Goal: Task Accomplishment & Management: Use online tool/utility

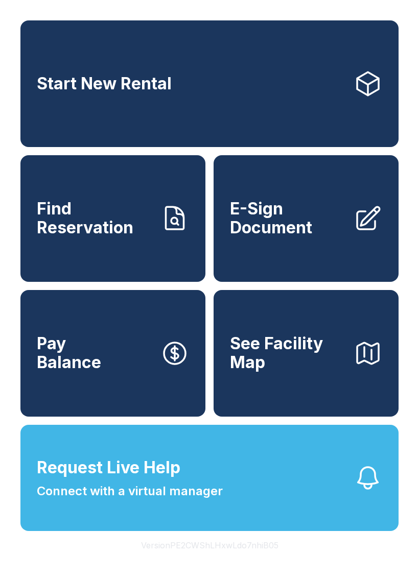
click at [303, 235] on span "E-Sign Document" at bounding box center [287, 218] width 115 height 37
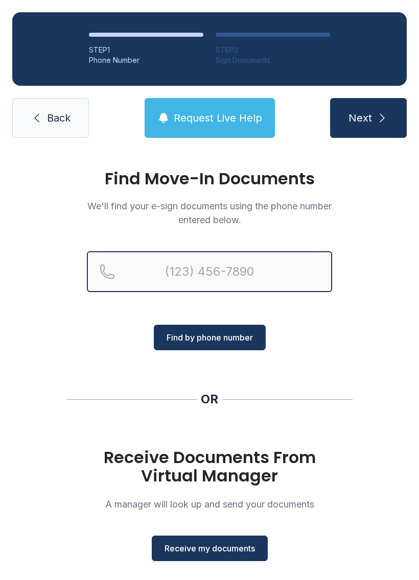
click at [214, 269] on input "Reservation phone number" at bounding box center [209, 271] width 245 height 41
type input "[PHONE_NUMBER]"
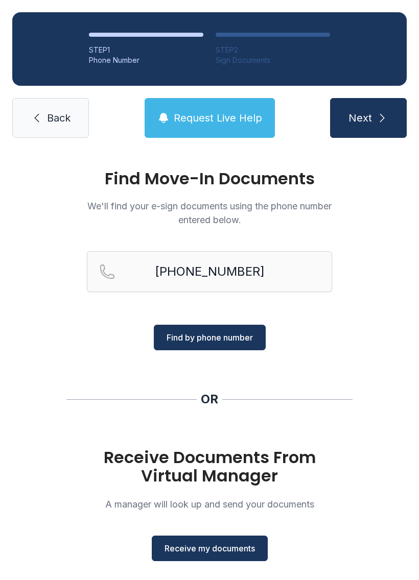
click at [244, 338] on span "Find by phone number" at bounding box center [209, 337] width 86 height 12
click at [240, 558] on button "Receive my documents" at bounding box center [210, 549] width 116 height 26
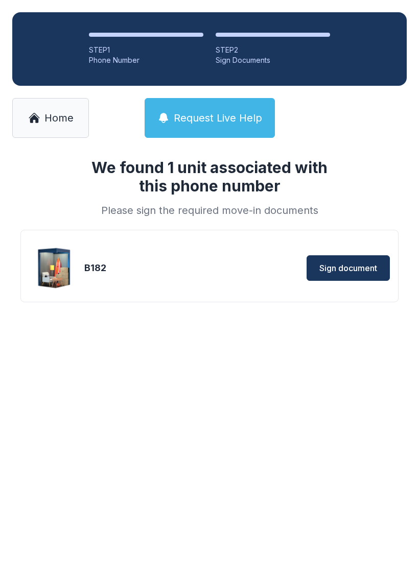
click at [360, 253] on div "B182 Sign document" at bounding box center [209, 268] width 361 height 51
click at [368, 267] on span "Sign document" at bounding box center [348, 268] width 58 height 12
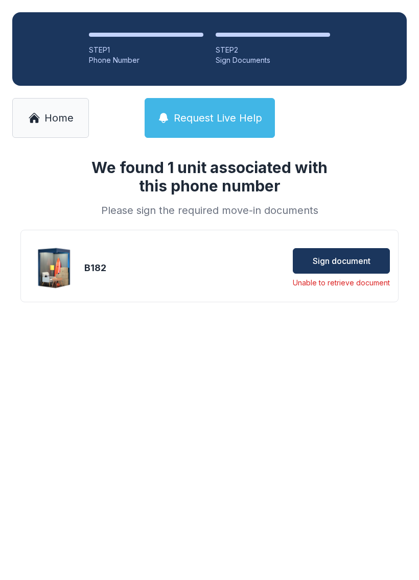
click at [58, 117] on span "Home" at bounding box center [58, 118] width 29 height 14
